Goal: Communication & Community: Answer question/provide support

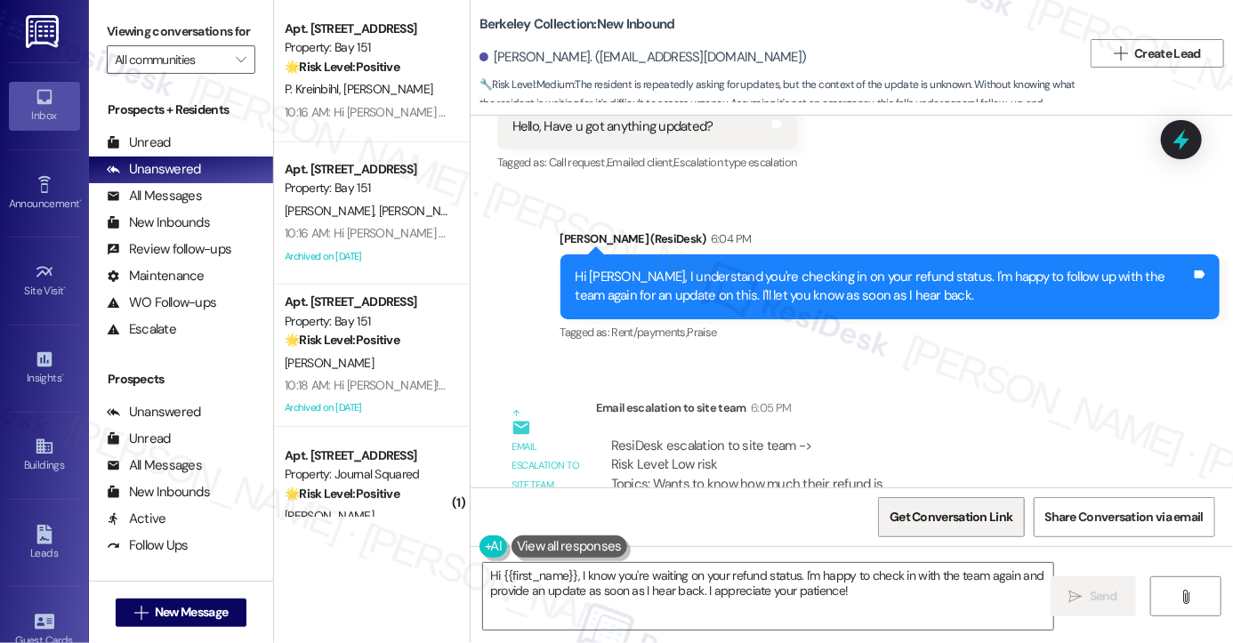
scroll to position [1821, 0]
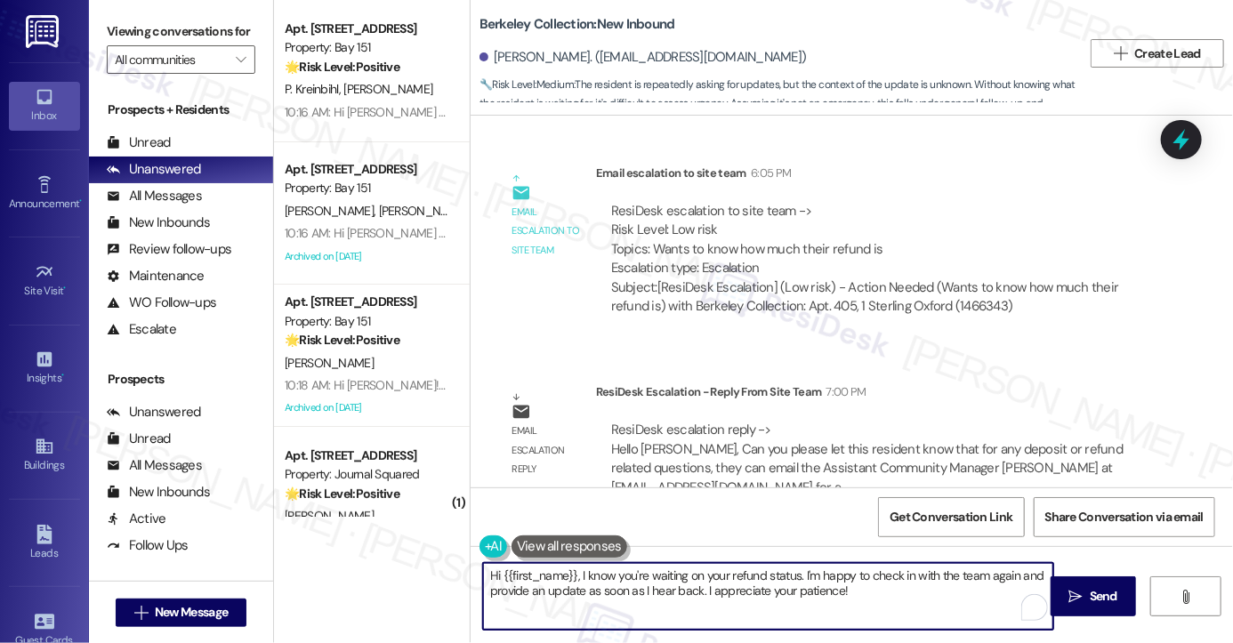
drag, startPoint x: 829, startPoint y: 600, endPoint x: 575, endPoint y: 564, distance: 256.9
click at [575, 564] on textarea "Hi {{first_name}}, I know you're waiting on your refund status. I'm happy to ch…" at bounding box center [768, 596] width 570 height 67
paste textarea "for any deposit or refund related questions, they can email the Assistant Commu…"
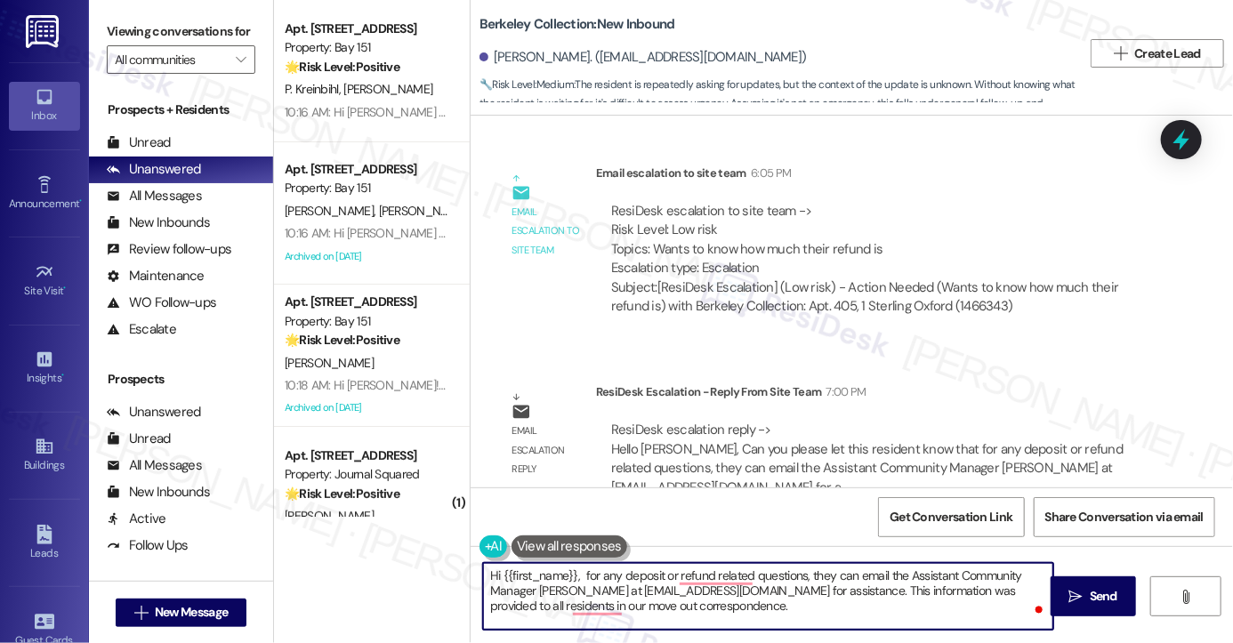
click at [573, 572] on textarea "Hi {{first_name}}, for any deposit or refund related questions, they can email …" at bounding box center [768, 596] width 570 height 67
click at [938, 575] on textarea "Hi {{first_name}}, according to the team, for any deposit or refund-related que…" at bounding box center [768, 596] width 570 height 67
click at [744, 590] on textarea "Hi {{first_name}}, according to the team, for any deposit or refund-related que…" at bounding box center [768, 596] width 570 height 67
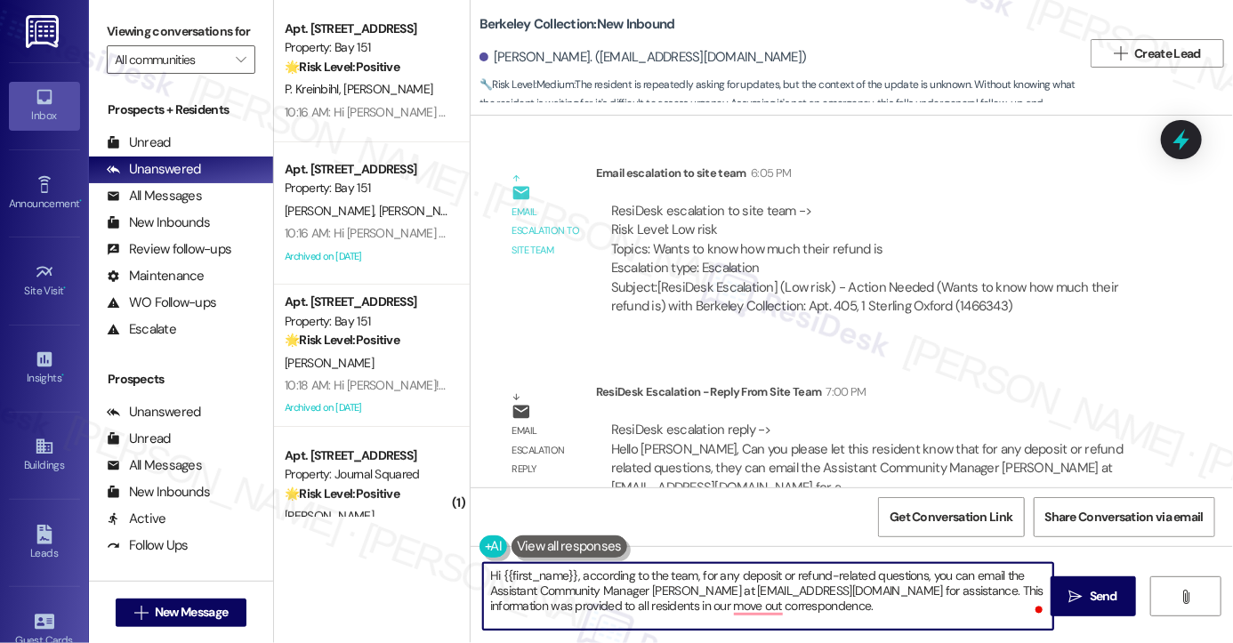
click at [744, 590] on textarea "Hi {{first_name}}, according to the team, for any deposit or refund-related que…" at bounding box center [768, 596] width 570 height 67
click at [904, 586] on textarea "Hi {{first_name}}, according to the team, for any deposit or refund-related que…" at bounding box center [768, 596] width 570 height 67
drag, startPoint x: 633, startPoint y: 606, endPoint x: 712, endPoint y: 606, distance: 78.3
click at [712, 606] on textarea "Hi {{first_name}}, according to the team, for any deposit or refund-related que…" at bounding box center [768, 596] width 570 height 67
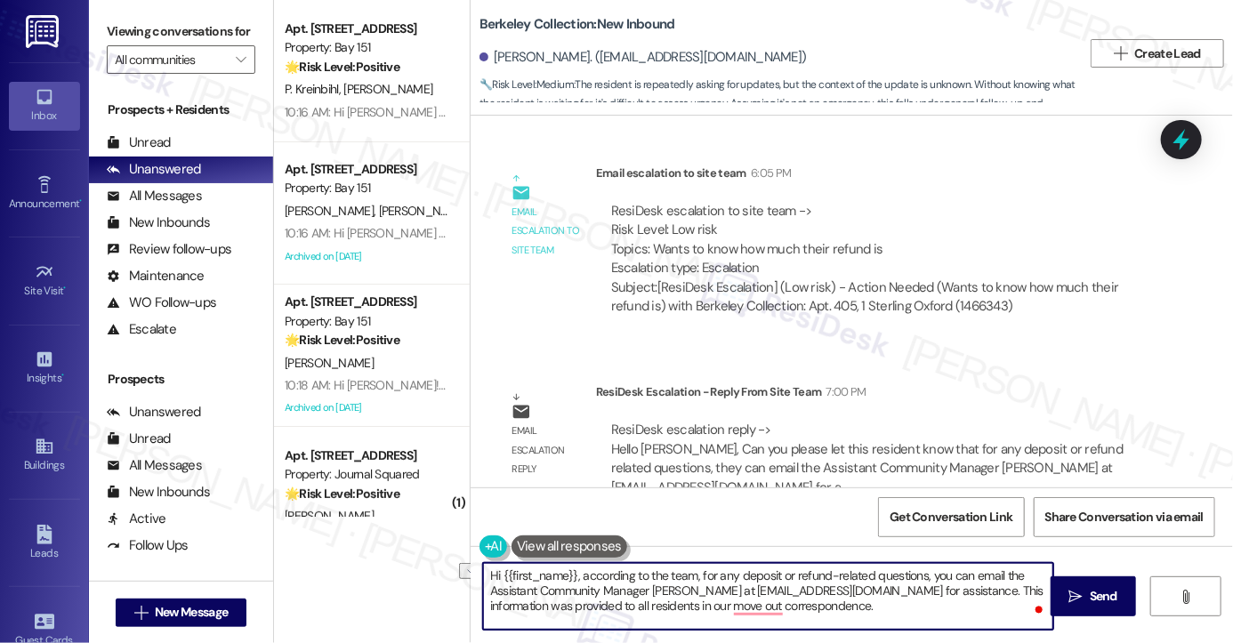
click at [712, 606] on textarea "Hi {{first_name}}, according to the team, for any deposit or refund-related que…" at bounding box center [768, 596] width 570 height 67
click at [699, 600] on textarea "Hi {{first_name}}, according to the team, for any deposit or refund-related que…" at bounding box center [768, 596] width 570 height 67
click at [712, 604] on textarea "Hi {{first_name}}, according to the team, for any deposit or refund-related que…" at bounding box center [768, 596] width 570 height 67
click at [918, 615] on textarea "Hi {{first_name}}, according to the team, for any deposit or refund-related que…" at bounding box center [768, 596] width 570 height 67
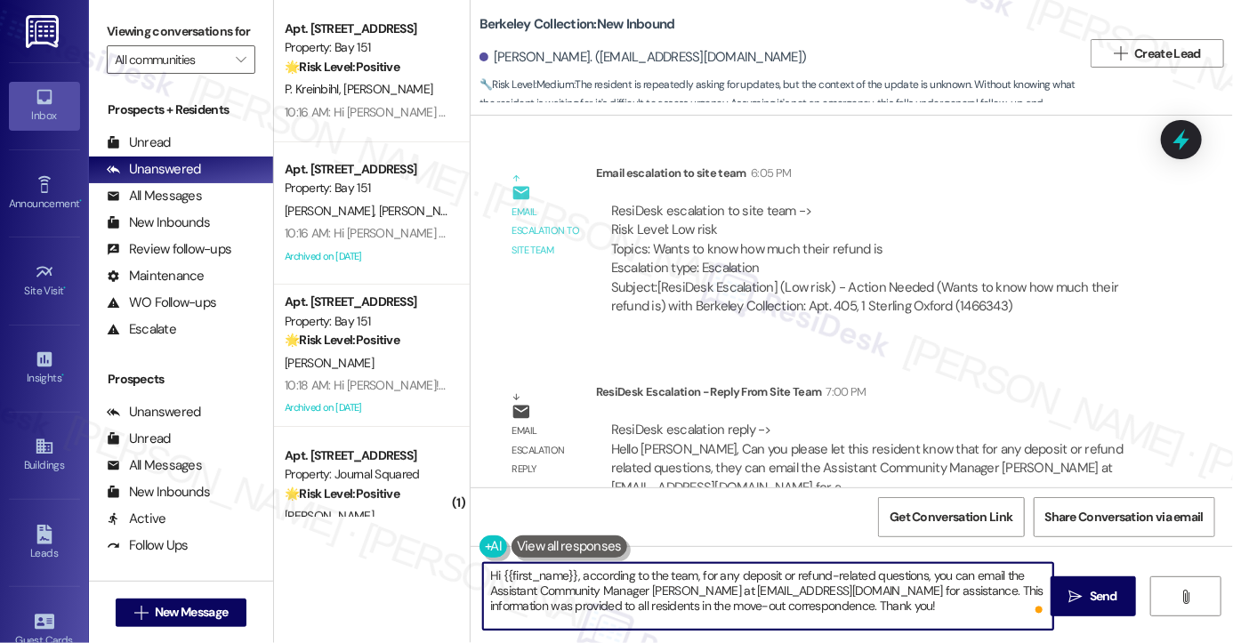
click at [769, 575] on textarea "Hi {{first_name}}, according to the team, for any deposit or refund-related que…" at bounding box center [768, 596] width 570 height 67
click at [652, 563] on textarea "Hi {{first_name}}, according to the team, for any deposit or refund-related que…" at bounding box center [768, 596] width 570 height 67
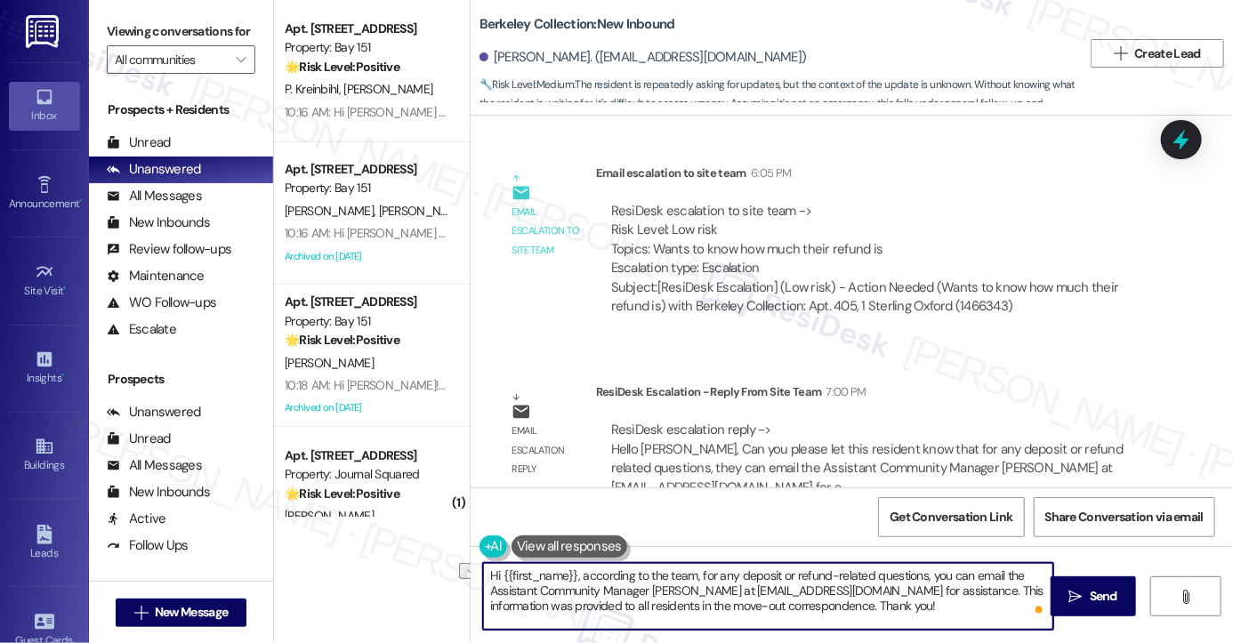
drag, startPoint x: 697, startPoint y: 575, endPoint x: 575, endPoint y: 575, distance: 121.9
click at [575, 575] on textarea "Hi {{first_name}}, according to the team, for any deposit or refund-related que…" at bounding box center [768, 596] width 570 height 67
click at [574, 574] on textarea "Hi {{first_name}}, according to the team, for any deposit or refund-related que…" at bounding box center [768, 596] width 570 height 67
click at [899, 604] on textarea "Hi {{first_name}}, according to the team, for any deposit or refund-related que…" at bounding box center [768, 596] width 570 height 67
click at [994, 601] on textarea "Hi {{first_name}}, according to the team, for any deposit or refund-related que…" at bounding box center [768, 596] width 570 height 67
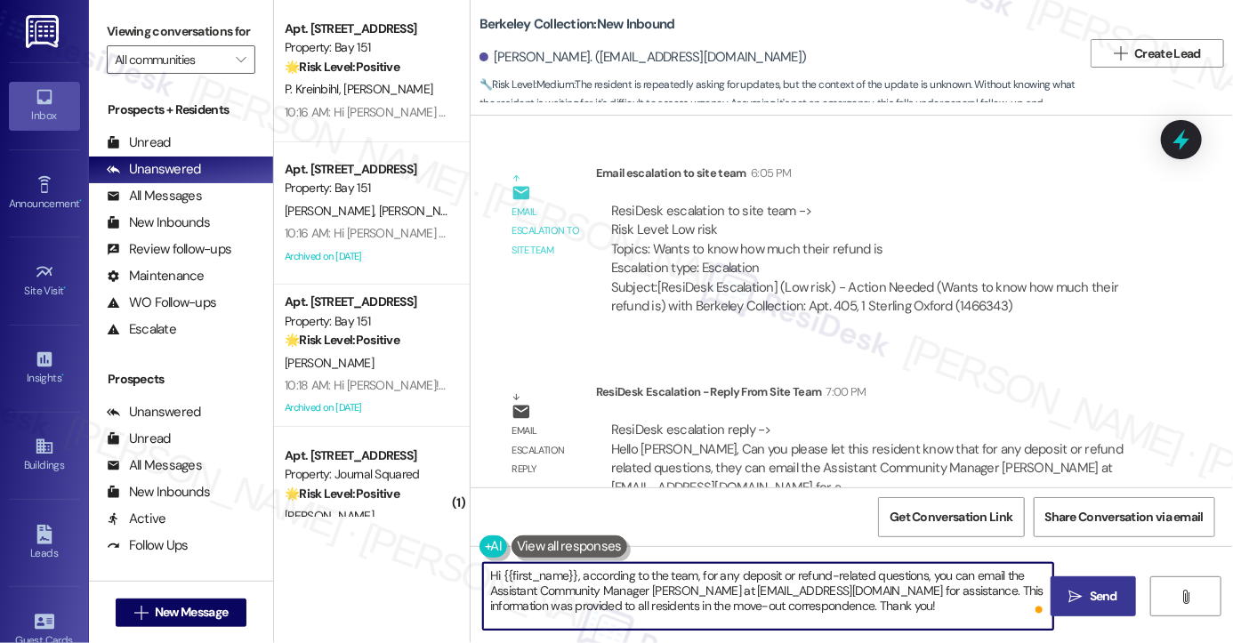
type textarea "Hi {{first_name}}, according to the team, for any deposit or refund-related que…"
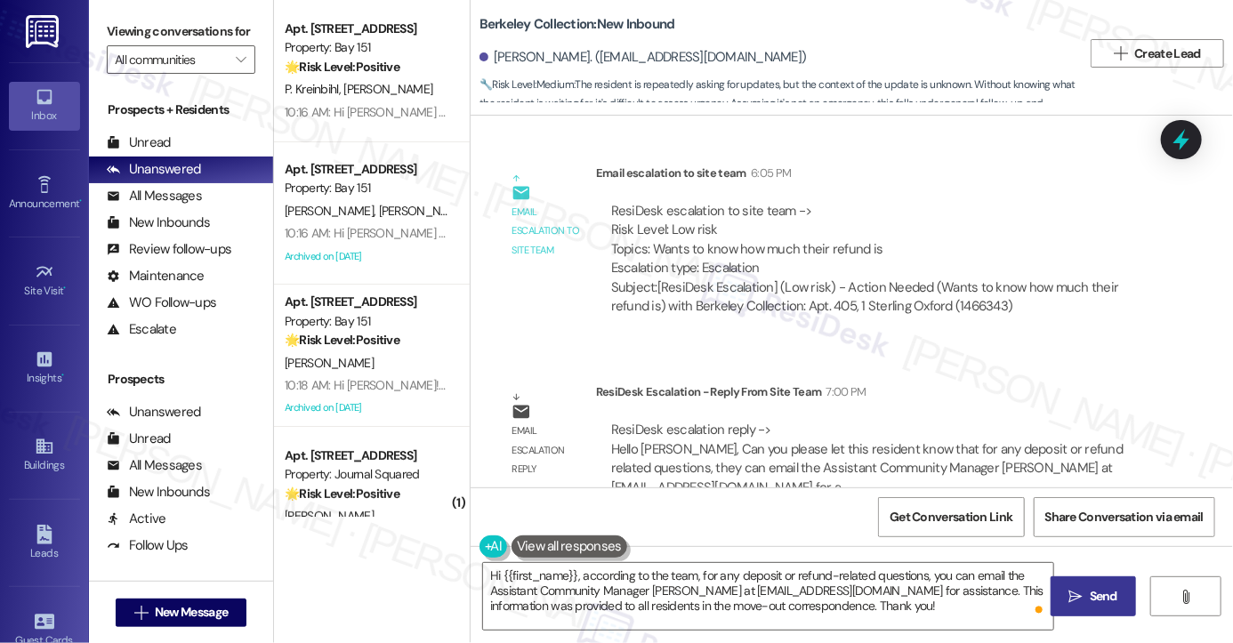
click at [1103, 590] on span "Send" at bounding box center [1104, 596] width 28 height 19
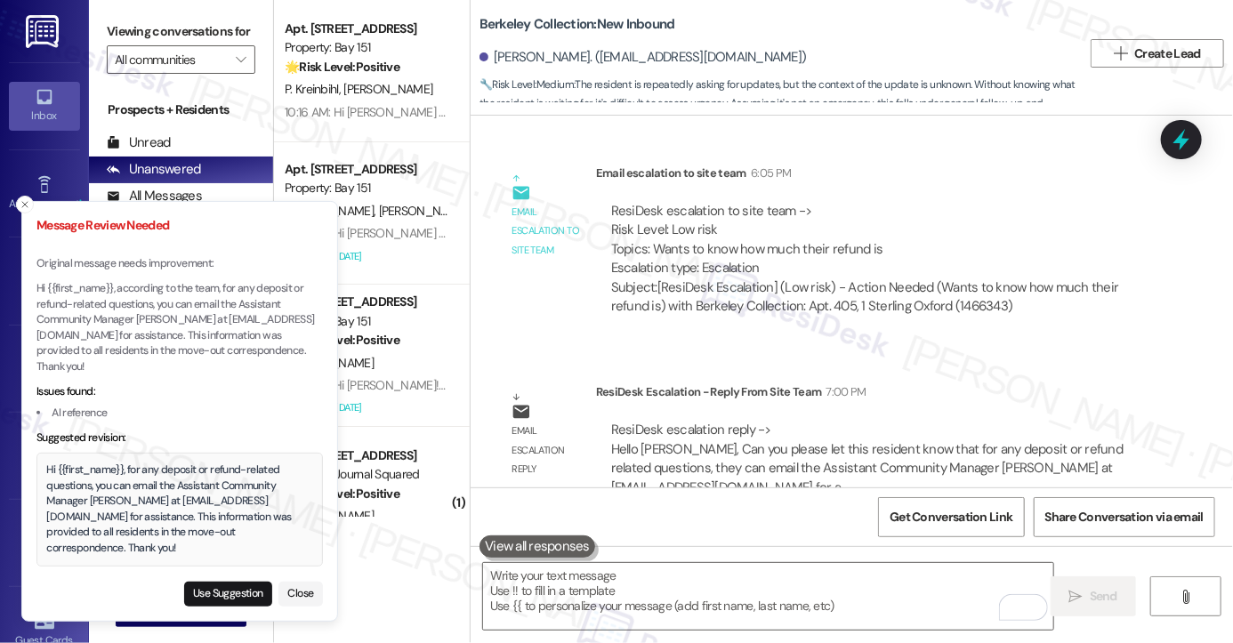
click at [146, 517] on div "Hi {{first_name}}, for any deposit or refund-related questions, you can email t…" at bounding box center [180, 509] width 266 height 93
click at [220, 587] on button "Use Suggestion" at bounding box center [228, 594] width 88 height 25
type textarea "Hi {{first_name}}, for any deposit or refund-related questions, you can email t…"
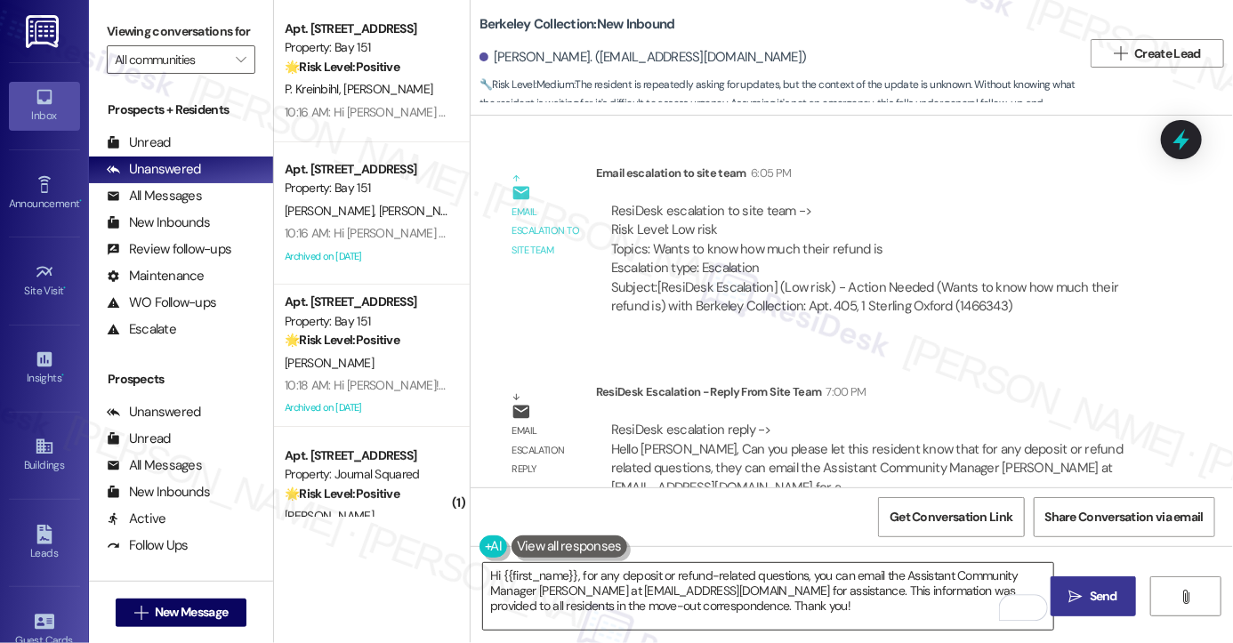
click at [736, 590] on textarea "Hi {{first_name}}, for any deposit or refund-related questions, you can email t…" at bounding box center [768, 596] width 570 height 67
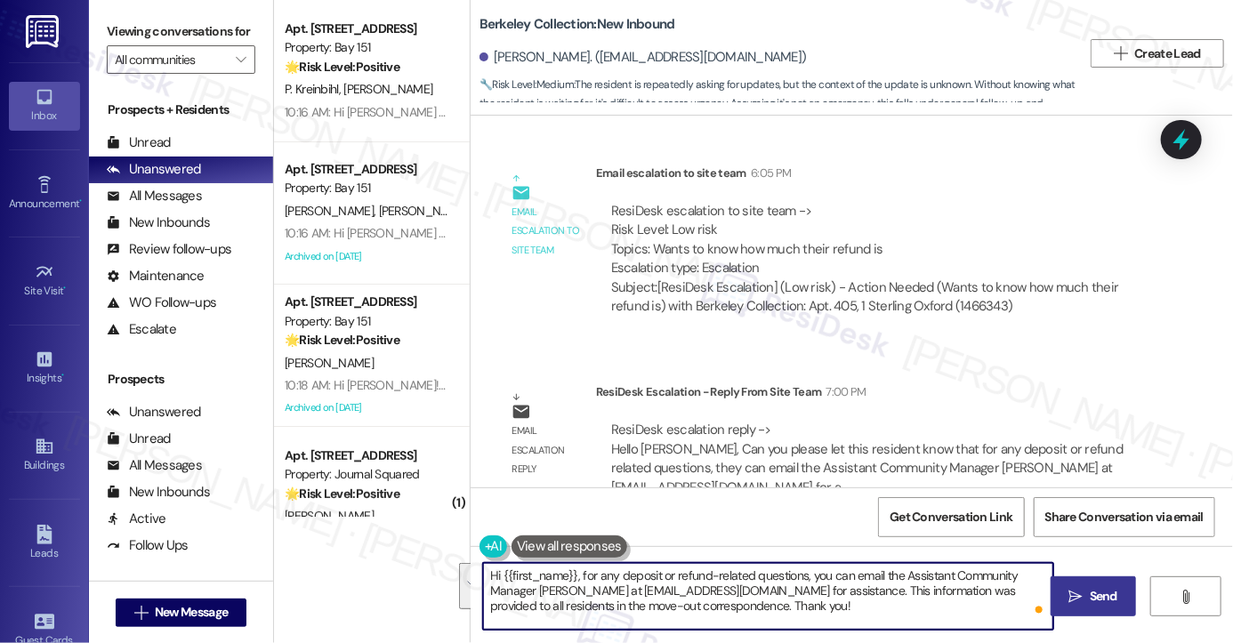
click at [736, 590] on textarea "Hi {{first_name}}, for any deposit or refund-related questions, you can email t…" at bounding box center [768, 596] width 570 height 67
click at [1107, 593] on span "Send" at bounding box center [1104, 596] width 28 height 19
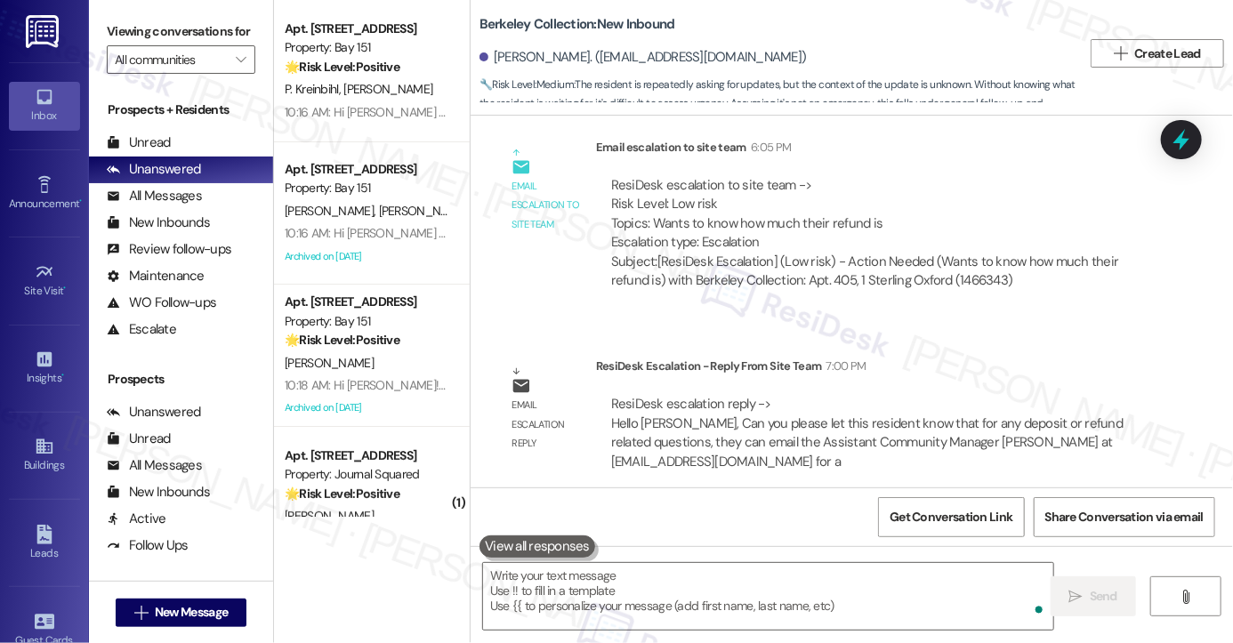
scroll to position [1857, 0]
